Goal: Transaction & Acquisition: Purchase product/service

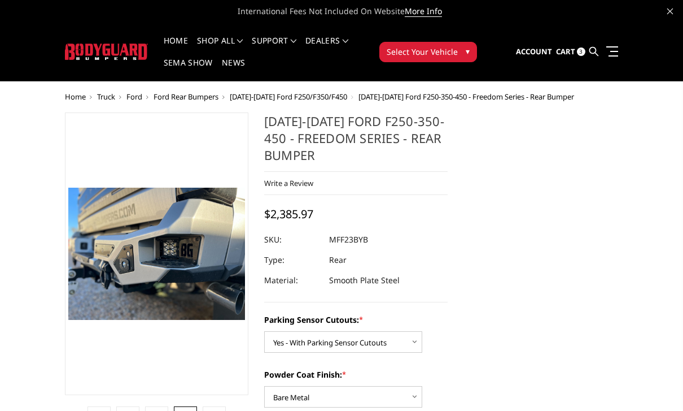
select select "2559"
select select "2560"
click at [195, 91] on span "Ford Rear Bumpers" at bounding box center [186, 96] width 65 height 10
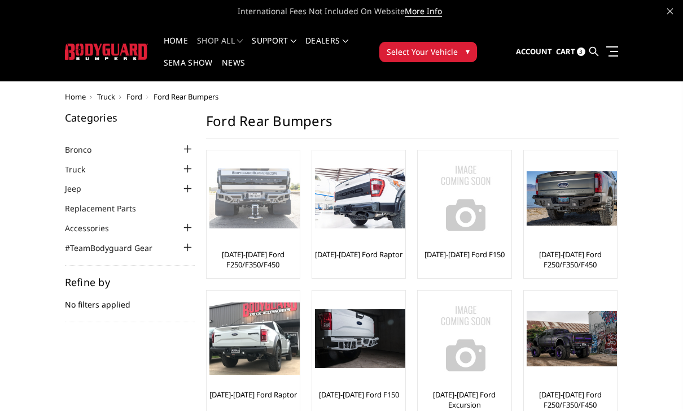
click at [251, 215] on img at bounding box center [255, 198] width 90 height 60
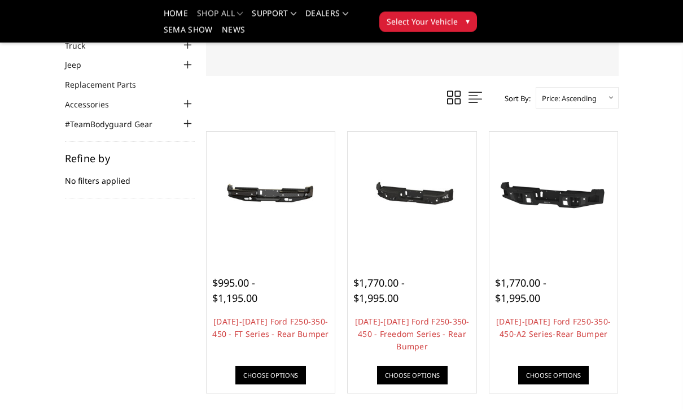
scroll to position [93, 0]
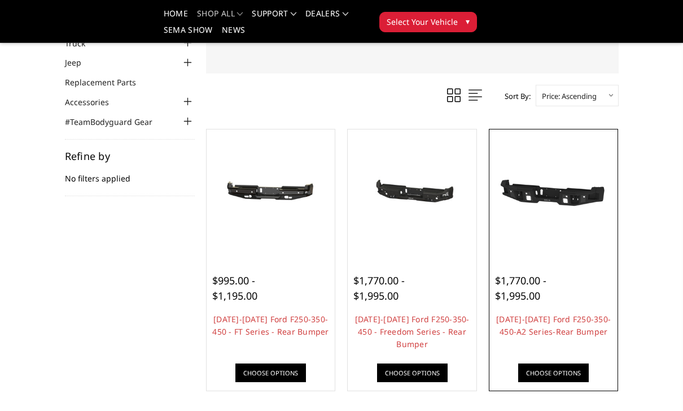
click at [565, 250] on div at bounding box center [553, 193] width 123 height 123
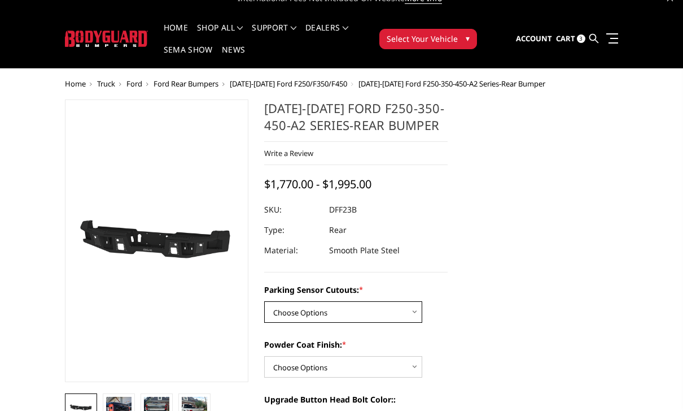
click at [417, 314] on select "Choose Options Yes-With Parking Sensor Cutouts No-Without Parking Sensor Cutouts" at bounding box center [343, 312] width 158 height 21
select select "2436"
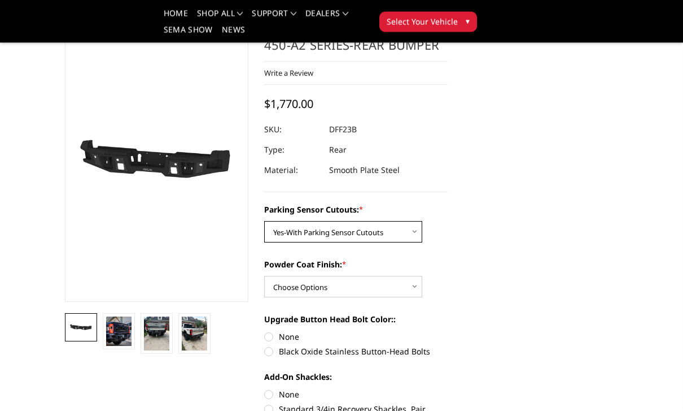
scroll to position [60, 0]
click at [408, 295] on select "Choose Options Bare Metal Textured Black Powder Coat" at bounding box center [343, 286] width 158 height 21
select select "2439"
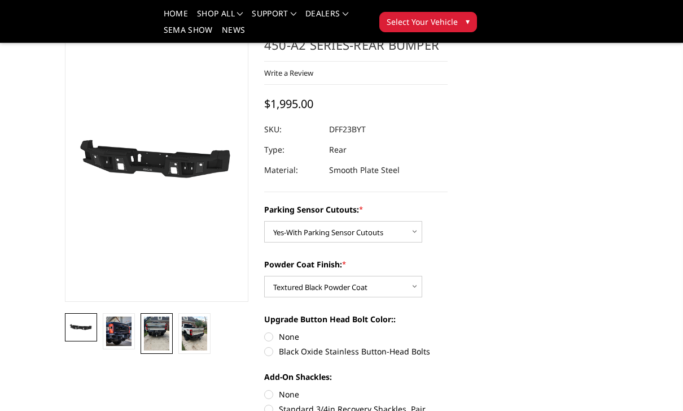
click at [156, 341] on img at bounding box center [156, 333] width 25 height 34
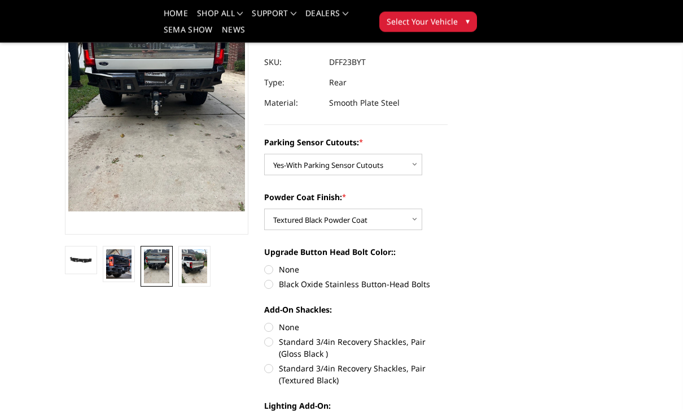
scroll to position [127, 0]
click at [268, 289] on label "Black Oxide Stainless Button-Head Bolts" at bounding box center [356, 284] width 184 height 12
click at [448, 264] on input "Black Oxide Stainless Button-Head Bolts" at bounding box center [448, 263] width 1 height 1
radio input "true"
click at [272, 342] on label "Standard 3/4in Recovery Shackles, Pair (Gloss Black )" at bounding box center [356, 347] width 184 height 24
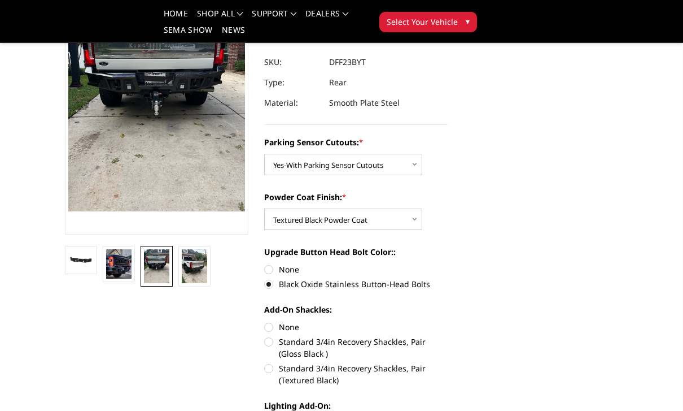
click at [448, 321] on input "Standard 3/4in Recovery Shackles, Pair (Gloss Black )" at bounding box center [448, 321] width 1 height 1
radio input "true"
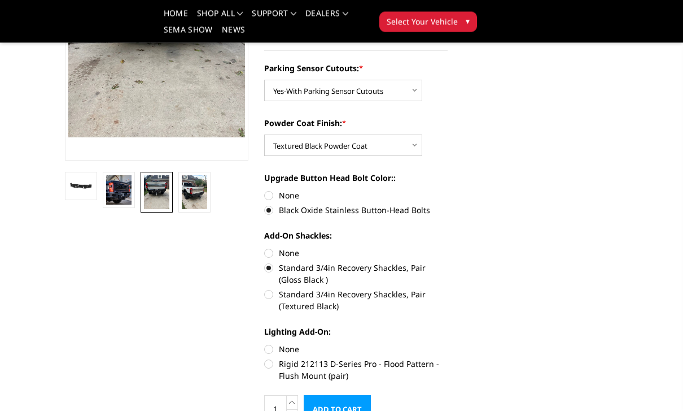
scroll to position [201, 0]
click at [269, 350] on label "None" at bounding box center [356, 349] width 184 height 12
click at [265, 343] on input "None" at bounding box center [264, 343] width 1 height 1
radio input "true"
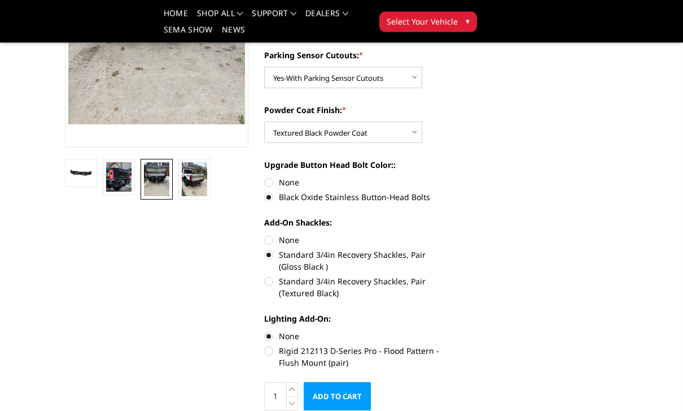
scroll to position [210, 0]
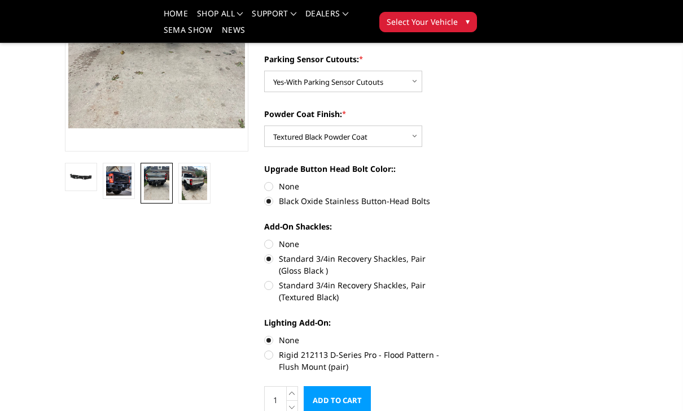
click at [347, 400] on input "Add to Cart" at bounding box center [337, 400] width 67 height 28
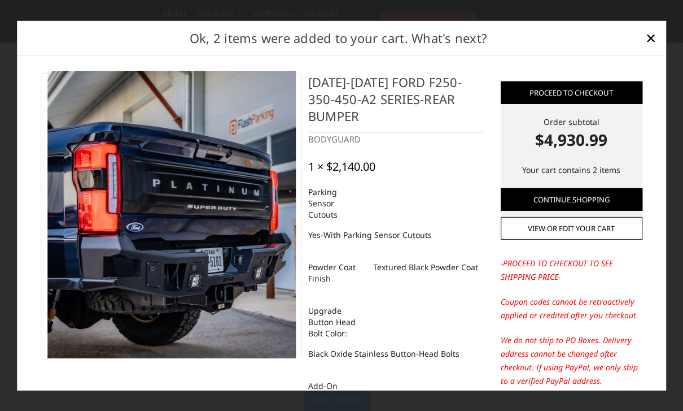
scroll to position [0, 0]
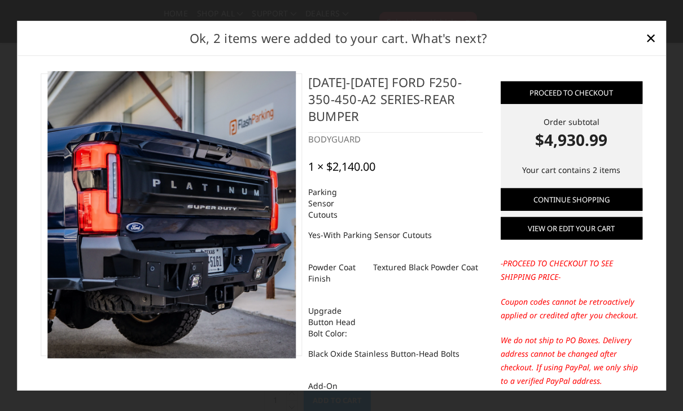
click at [596, 239] on link "View or edit your cart" at bounding box center [572, 228] width 142 height 23
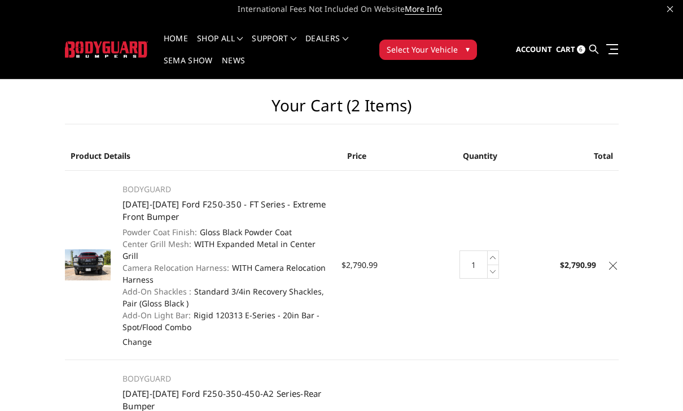
scroll to position [11, 0]
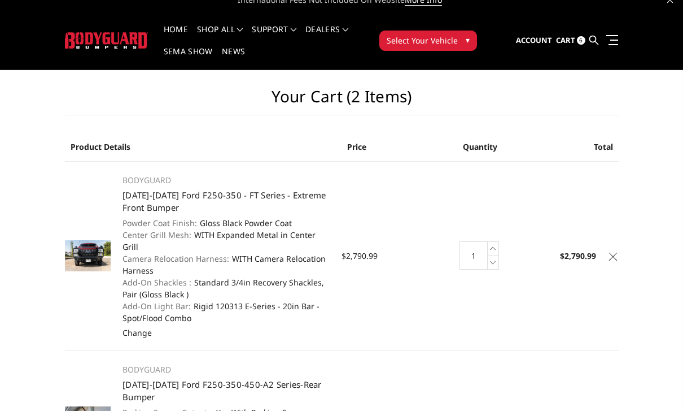
click at [87, 244] on img at bounding box center [88, 256] width 46 height 31
click at [90, 246] on img at bounding box center [88, 256] width 46 height 31
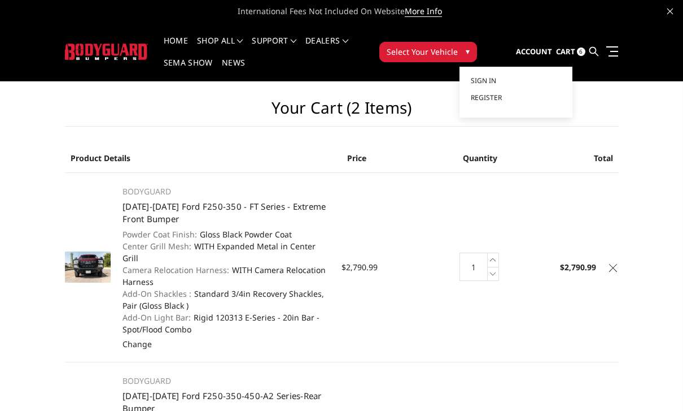
click at [590, 144] on th "Total" at bounding box center [572, 157] width 93 height 29
click at [83, 259] on img at bounding box center [88, 266] width 46 height 31
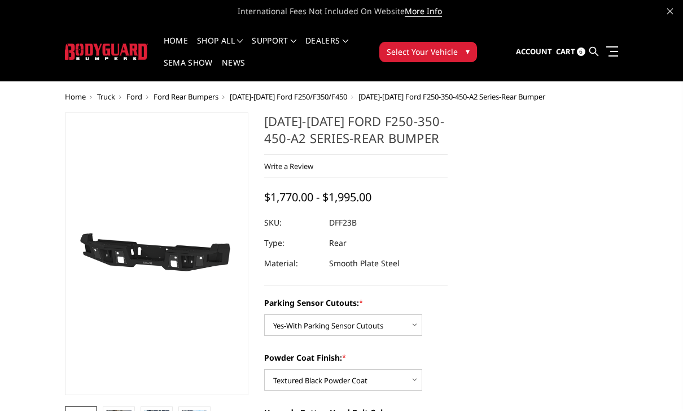
select select "2436"
select select "2439"
click at [173, 41] on link "Home" at bounding box center [176, 48] width 24 height 22
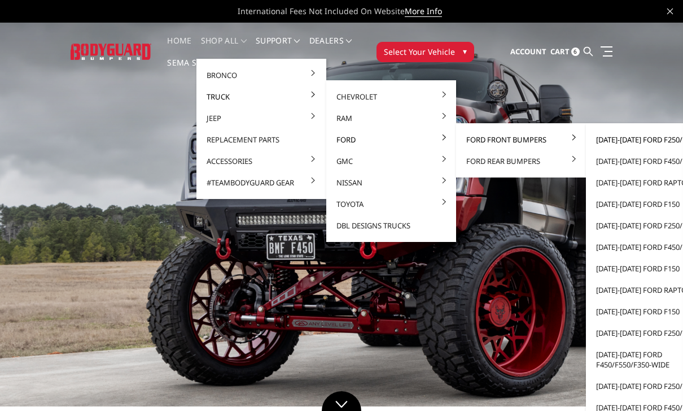
click at [640, 139] on link "[DATE]-[DATE] Ford F250/F350" at bounding box center [651, 139] width 121 height 21
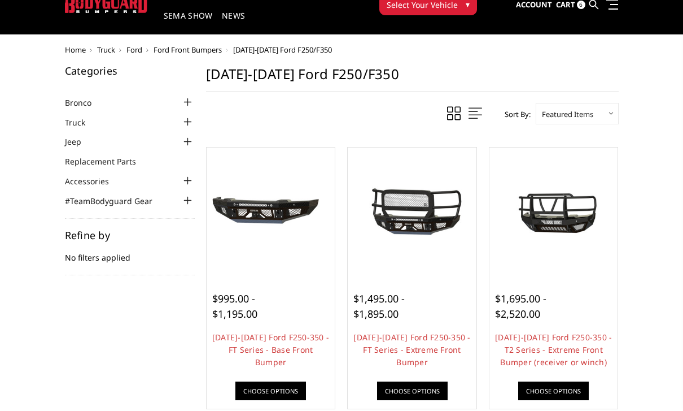
scroll to position [48, 0]
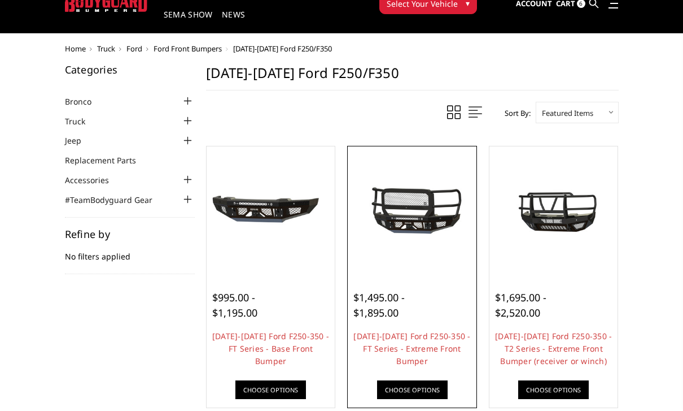
click at [430, 225] on img at bounding box center [412, 211] width 123 height 58
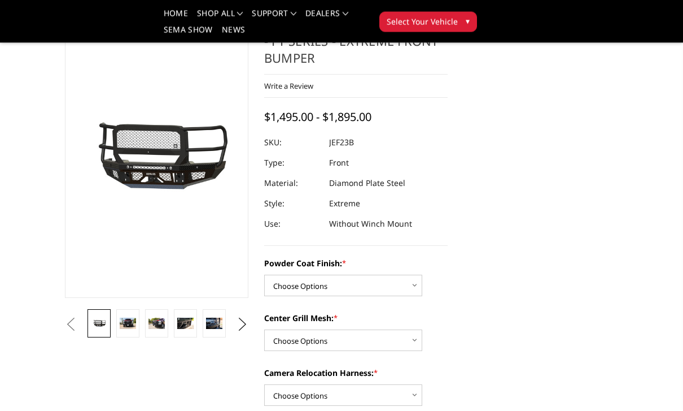
scroll to position [64, 0]
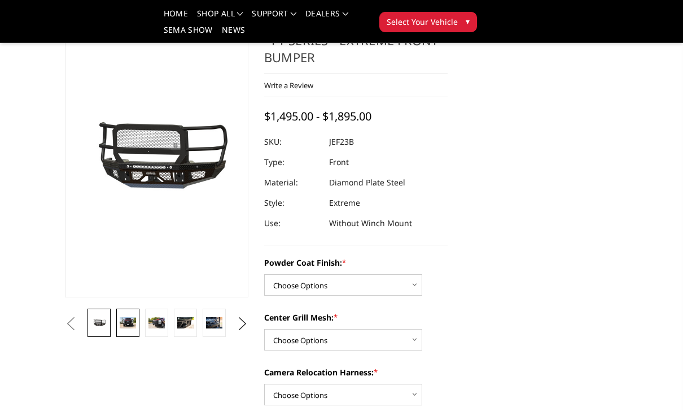
click at [125, 324] on img at bounding box center [128, 322] width 16 height 11
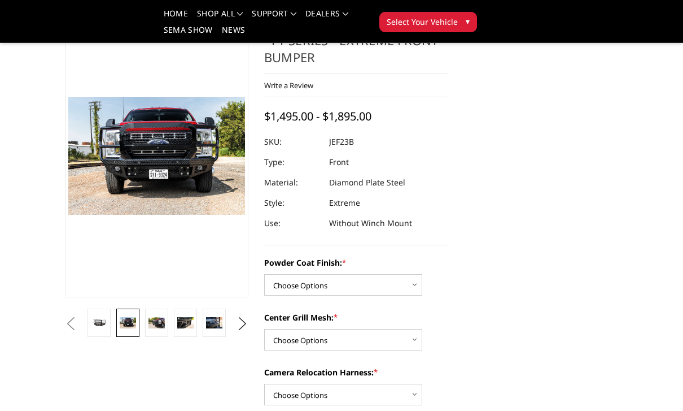
scroll to position [0, 0]
